Goal: Task Accomplishment & Management: Manage account settings

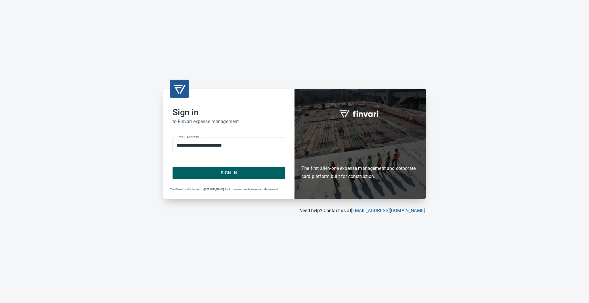
click at [237, 175] on span "Sign In" at bounding box center [229, 172] width 100 height 7
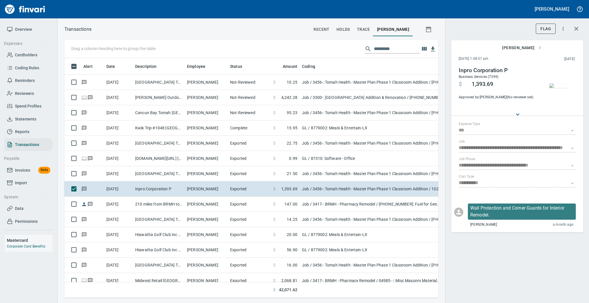
scroll to position [228, 362]
click at [34, 103] on span "Spend Profiles" at bounding box center [28, 106] width 26 height 7
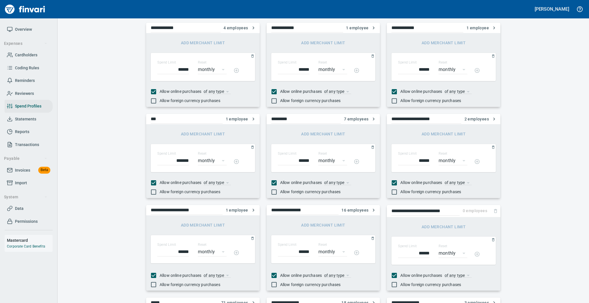
scroll to position [101, 0]
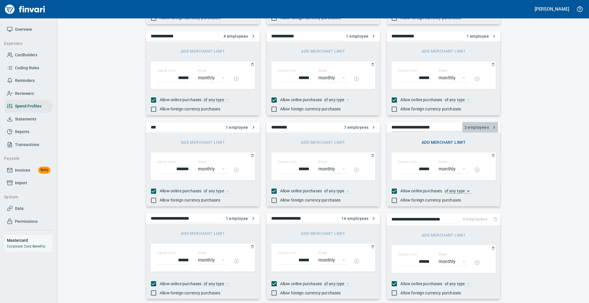
click at [493, 128] on icon "button" at bounding box center [494, 127] width 2 height 3
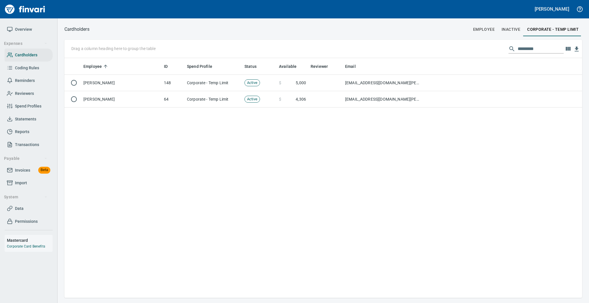
scroll to position [234, 511]
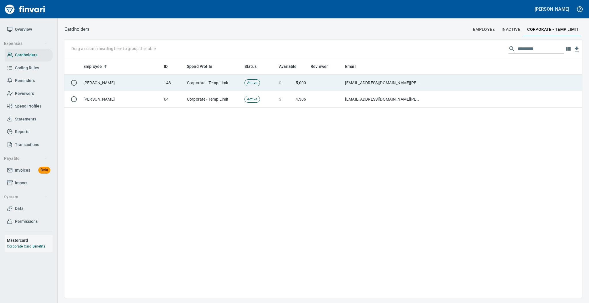
click at [208, 82] on td "Corporate - Temp Limit" at bounding box center [213, 83] width 57 height 16
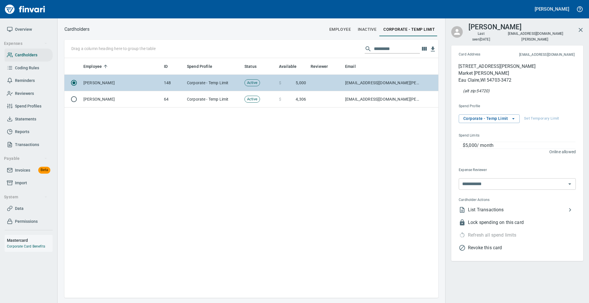
scroll to position [234, 368]
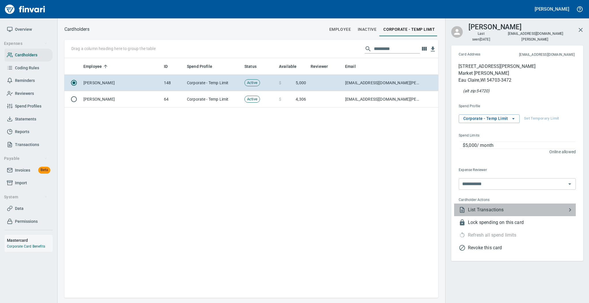
click at [497, 206] on span "List Transactions" at bounding box center [517, 209] width 99 height 7
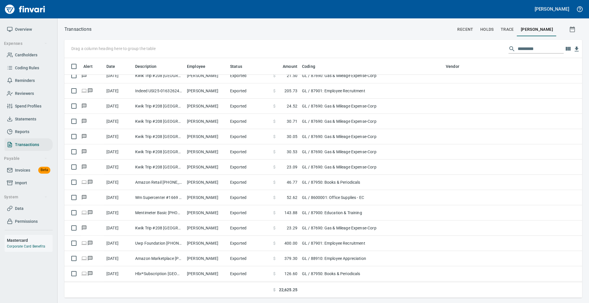
scroll to position [129, 0]
